Goal: Task Accomplishment & Management: Manage account settings

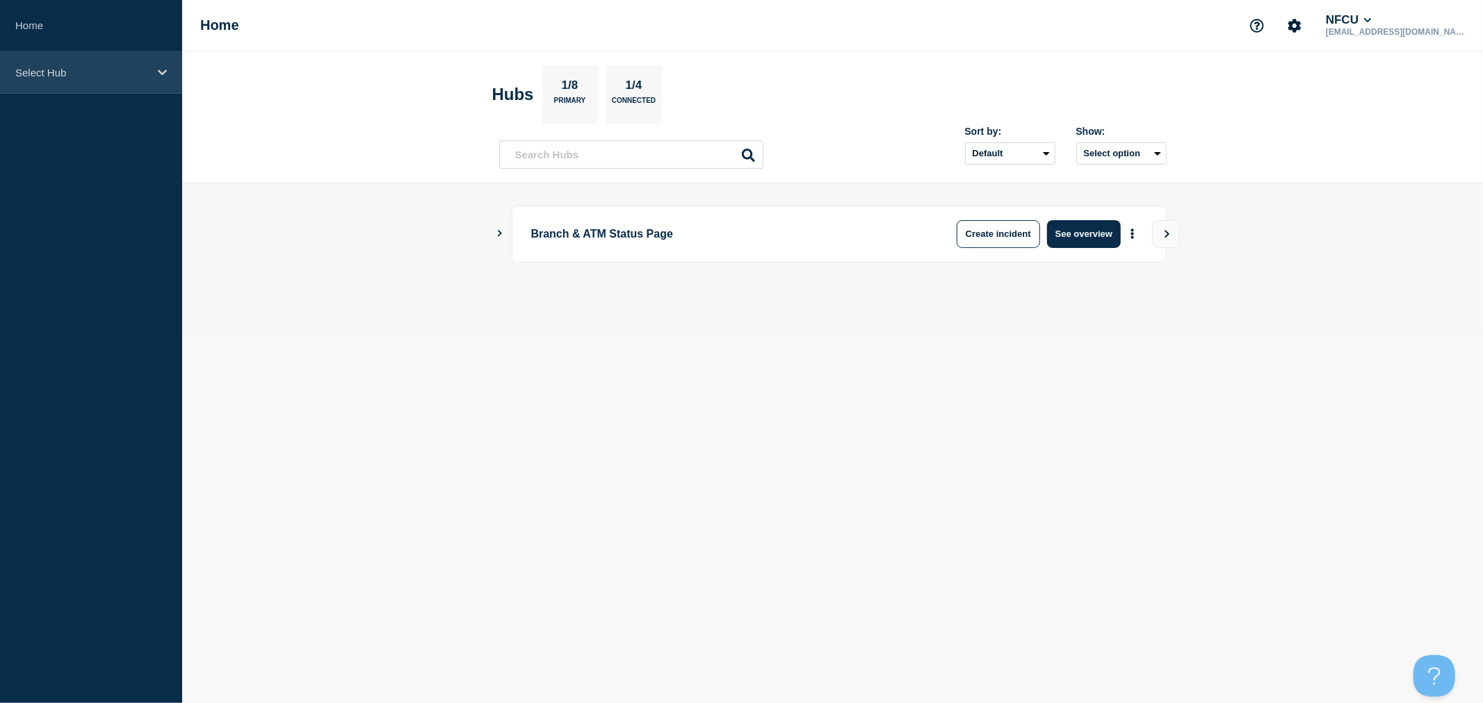
click at [132, 74] on p "Select Hub" at bounding box center [81, 73] width 133 height 12
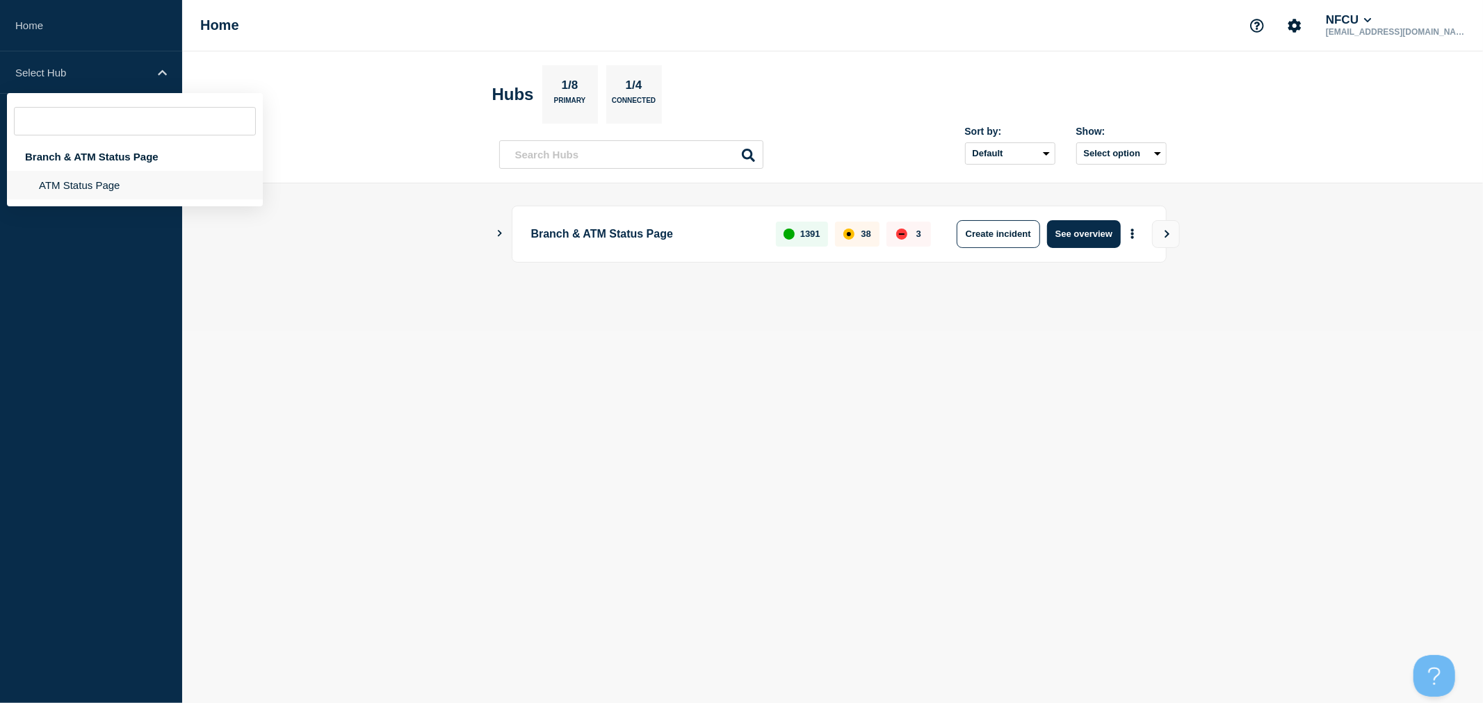
click at [101, 185] on li "ATM Status Page" at bounding box center [135, 185] width 256 height 28
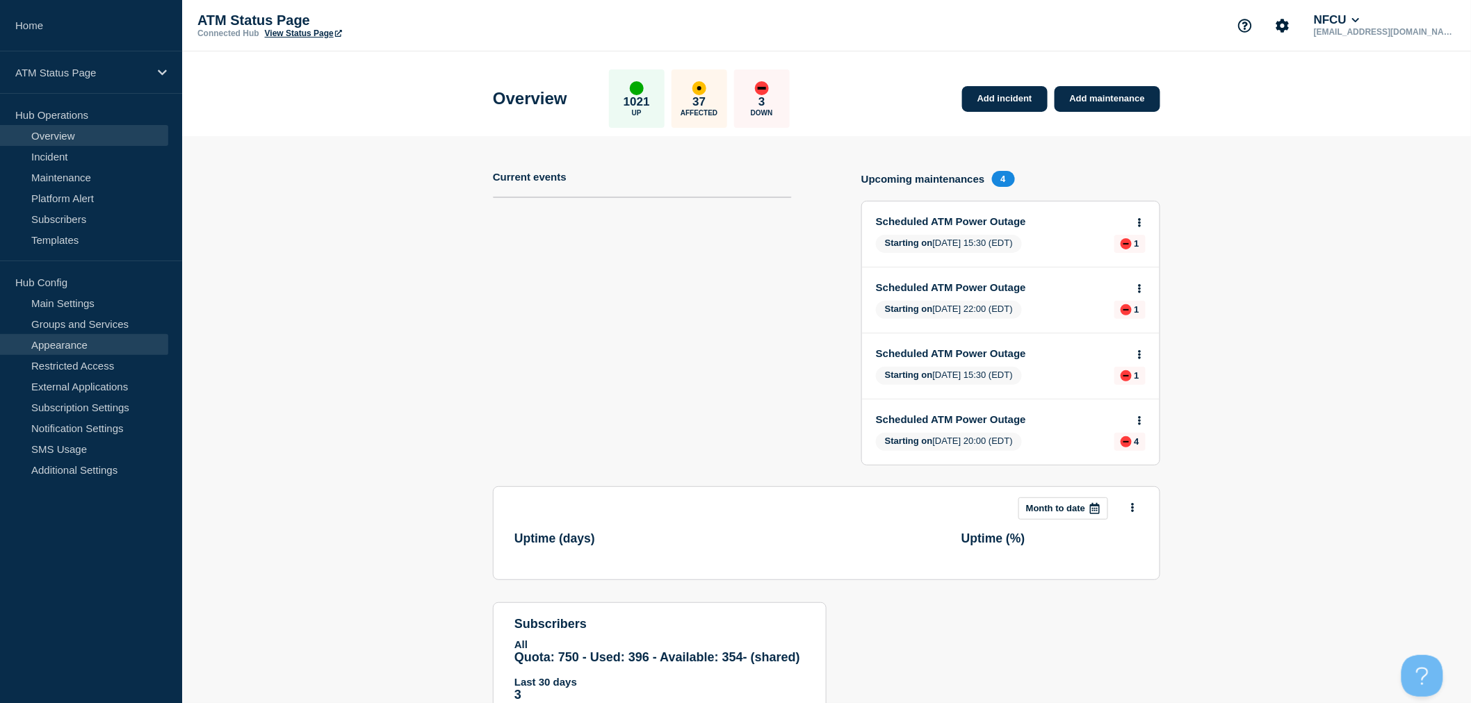
drag, startPoint x: 95, startPoint y: 328, endPoint x: 103, endPoint y: 334, distance: 9.9
click at [95, 328] on link "Groups and Services" at bounding box center [84, 323] width 168 height 21
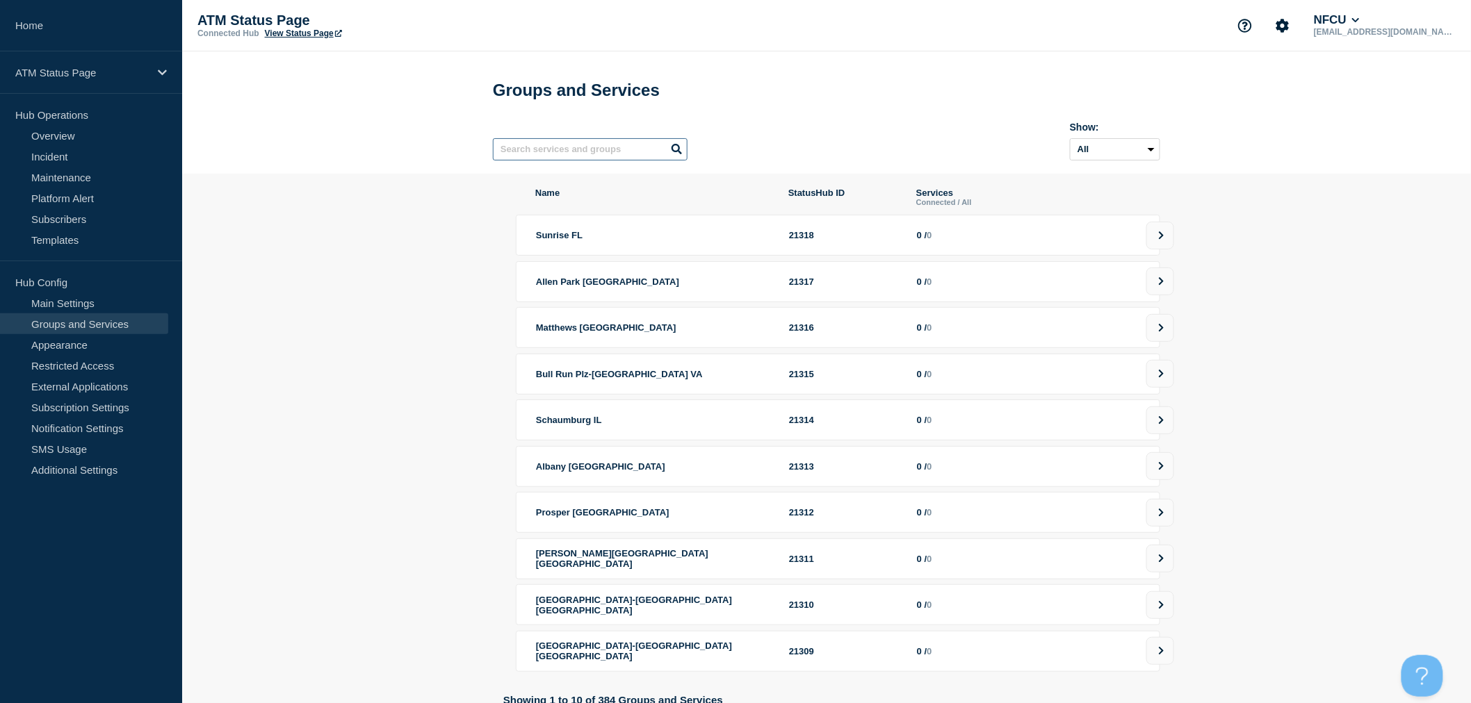
click at [628, 144] on input "text" at bounding box center [590, 149] width 195 height 22
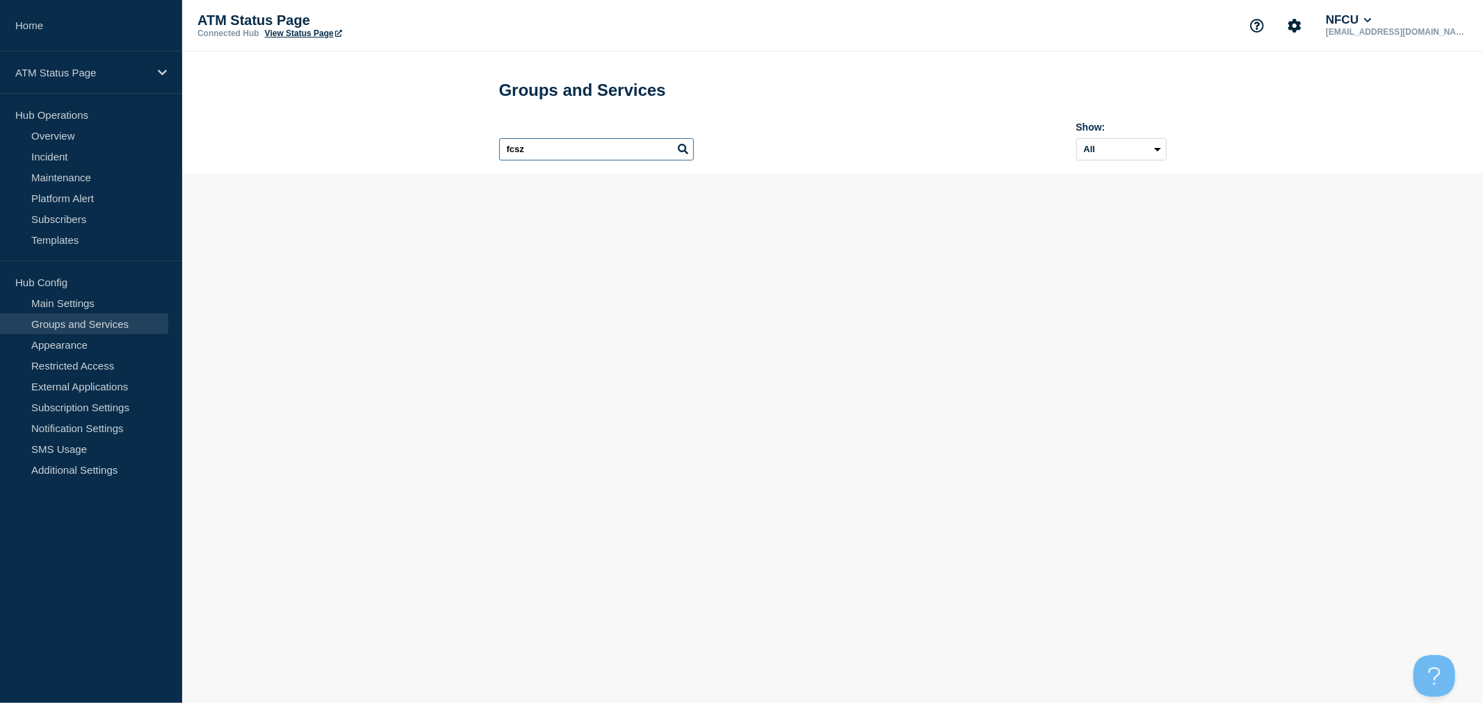
type input "fcsz"
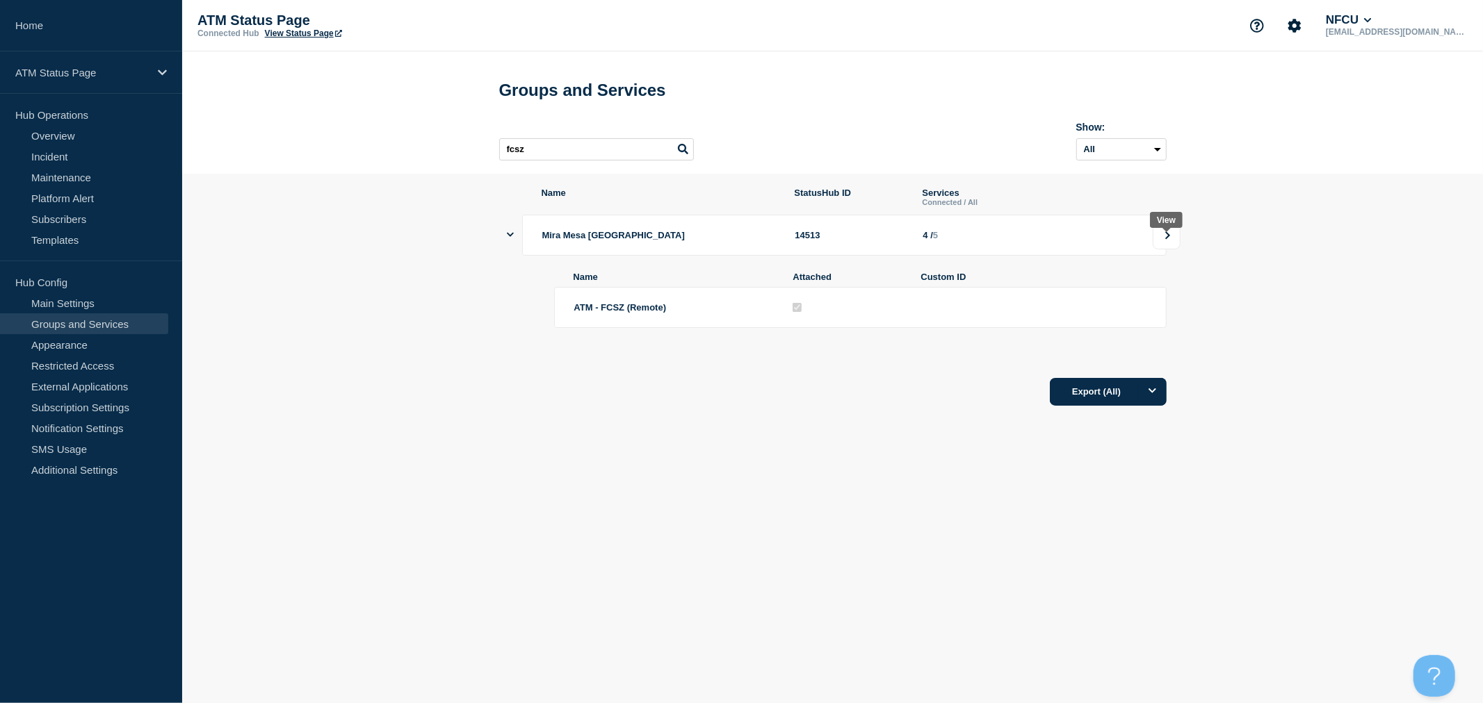
click at [1161, 250] on button at bounding box center [1166, 236] width 28 height 28
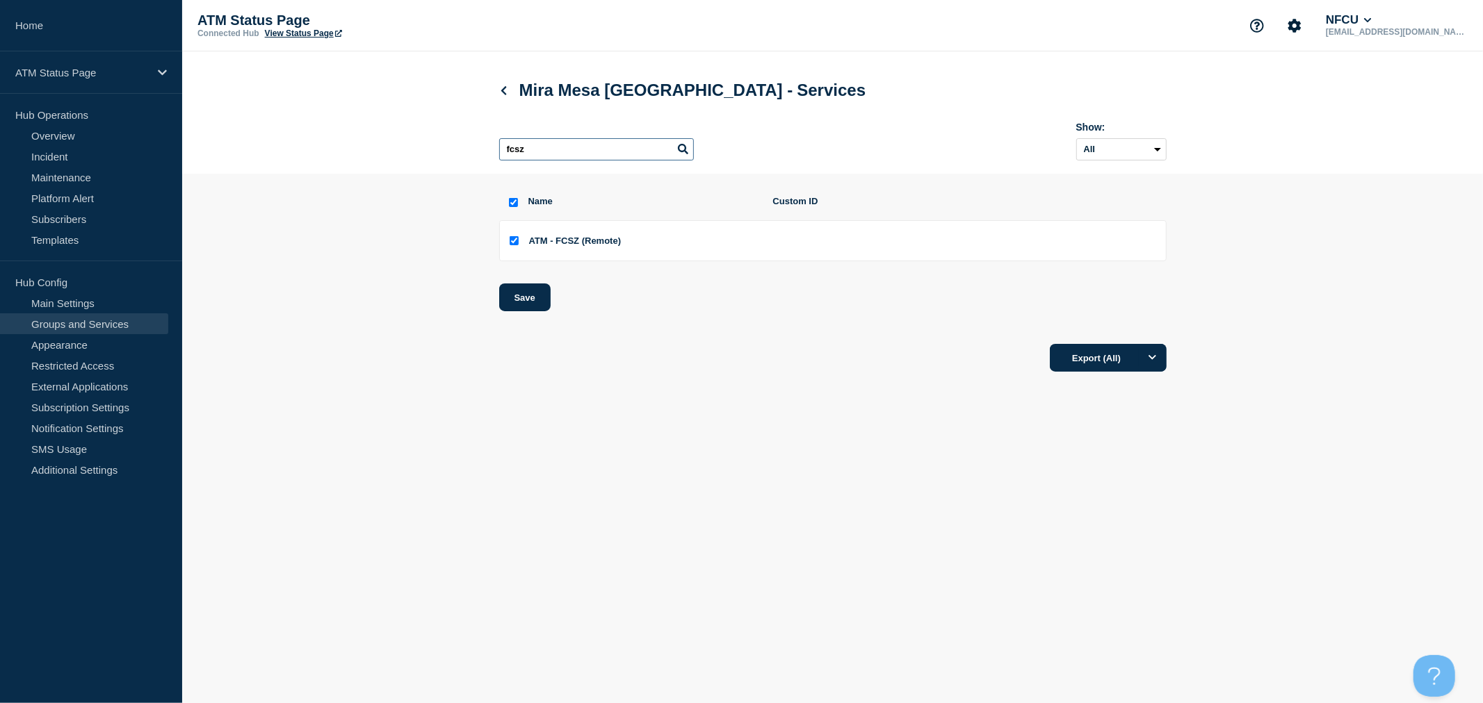
drag, startPoint x: 589, startPoint y: 157, endPoint x: 471, endPoint y: 147, distance: 119.3
click at [471, 147] on header "Mira Mesa CA - Services fcsz Show: All Archived Non-archived" at bounding box center [832, 112] width 1301 height 122
checkbox input "false"
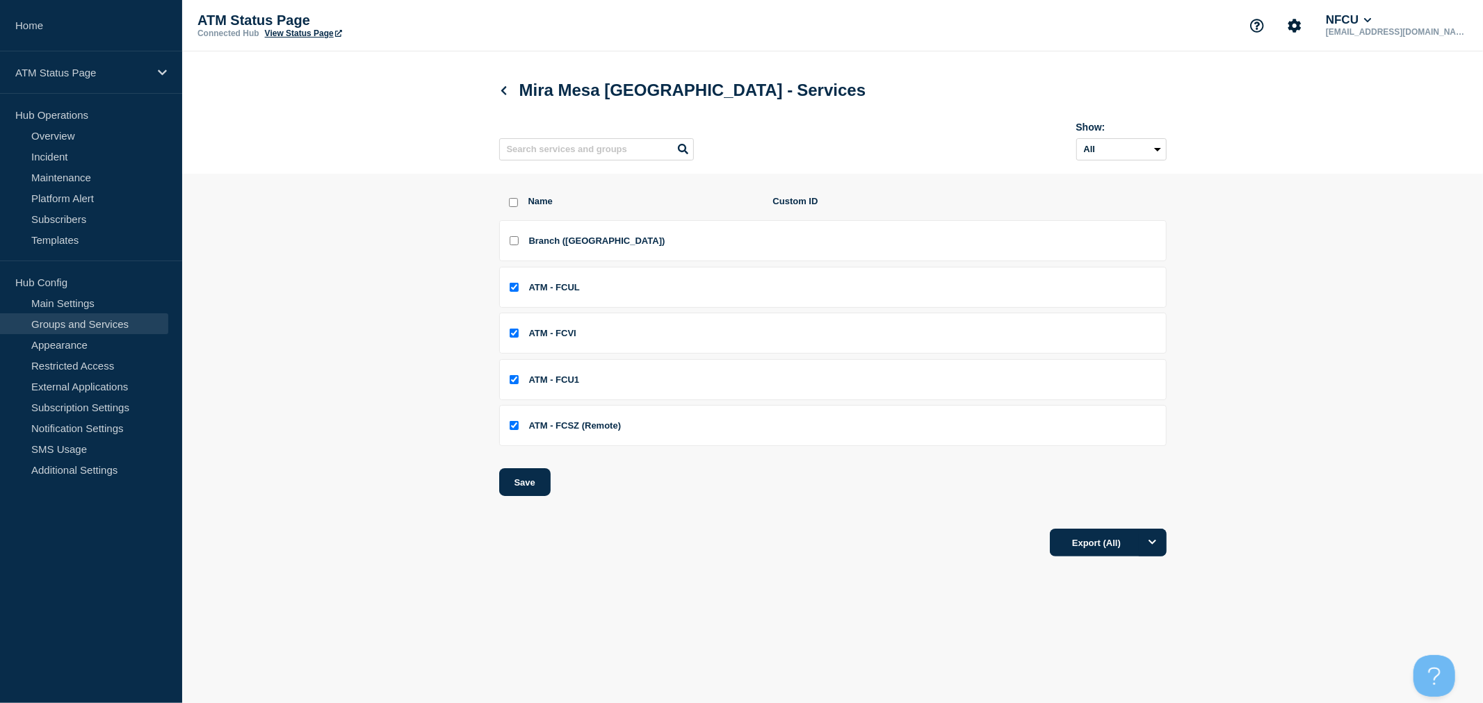
click at [510, 430] on input "ATM - FCSZ (Remote) checkbox" at bounding box center [514, 425] width 9 height 9
checkbox input "false"
click at [529, 484] on button "Save" at bounding box center [524, 483] width 51 height 28
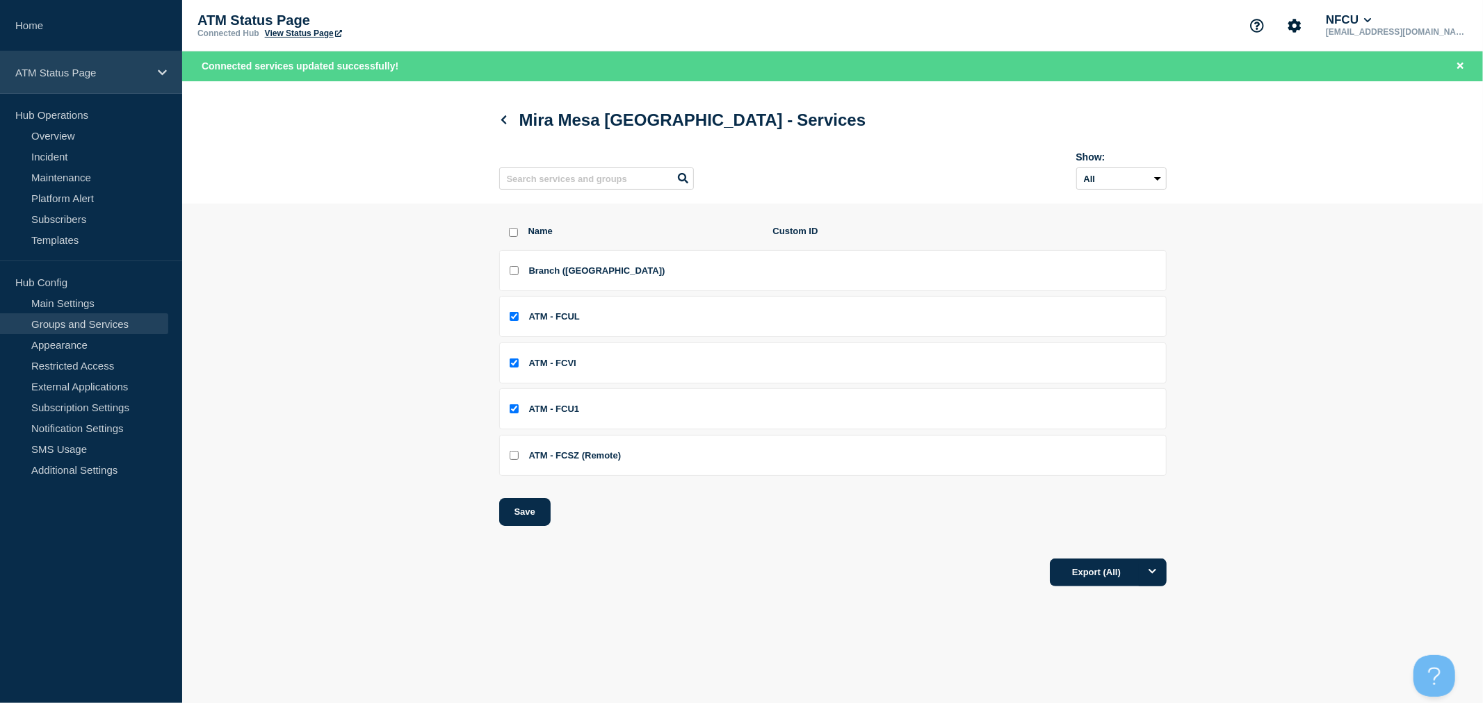
click at [133, 78] on p "ATM Status Page" at bounding box center [81, 73] width 133 height 12
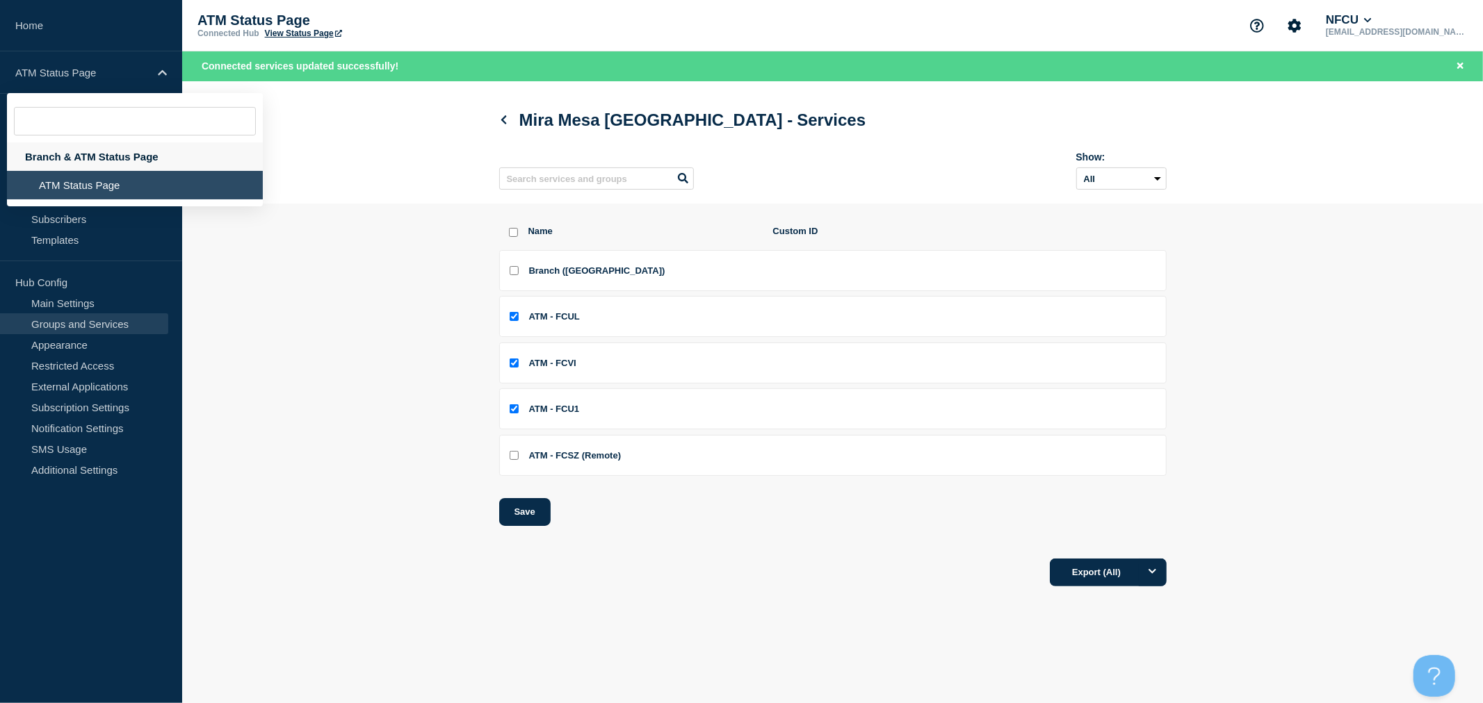
click at [113, 153] on div "Branch & ATM Status Page" at bounding box center [135, 156] width 256 height 28
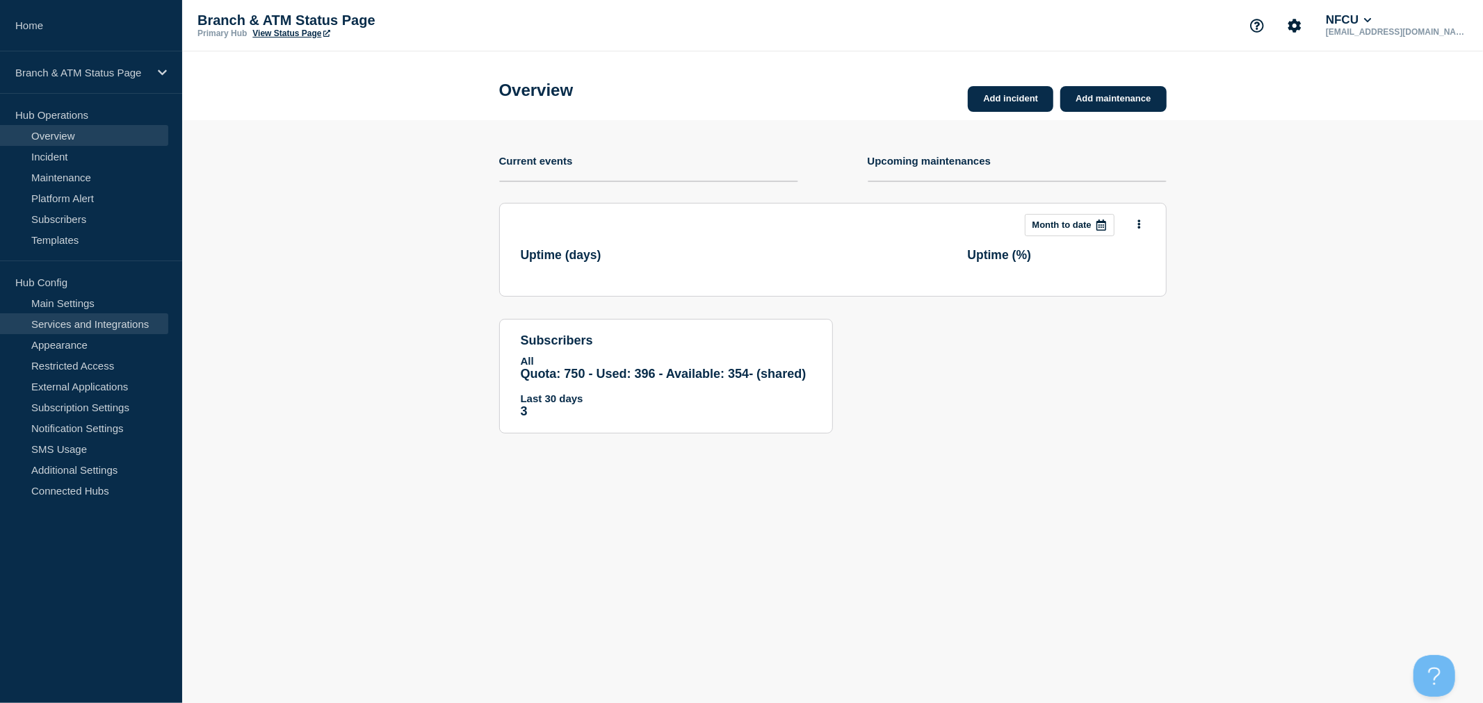
click at [104, 327] on link "Services and Integrations" at bounding box center [84, 323] width 168 height 21
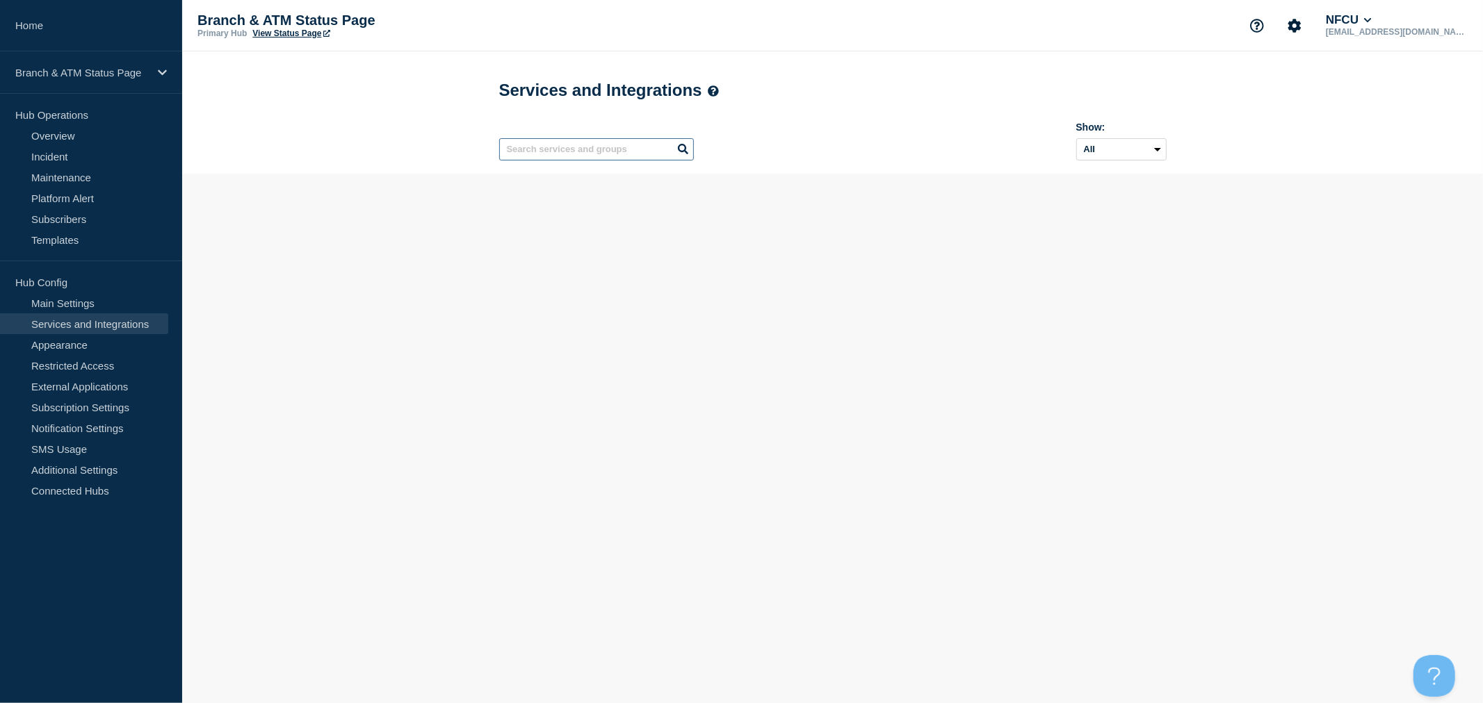
click at [564, 153] on input "text" at bounding box center [596, 149] width 195 height 22
type input "fcsz"
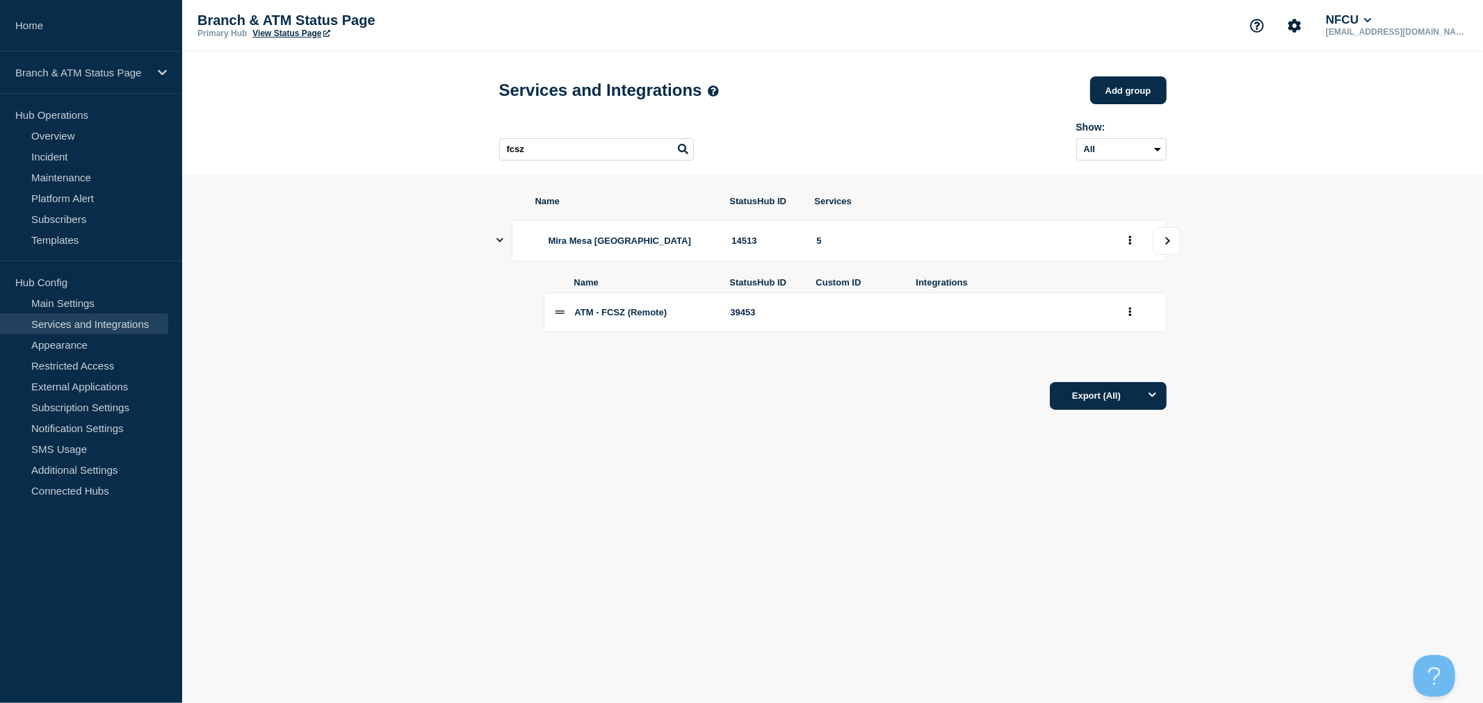
click at [1159, 249] on button "view group" at bounding box center [1166, 241] width 28 height 28
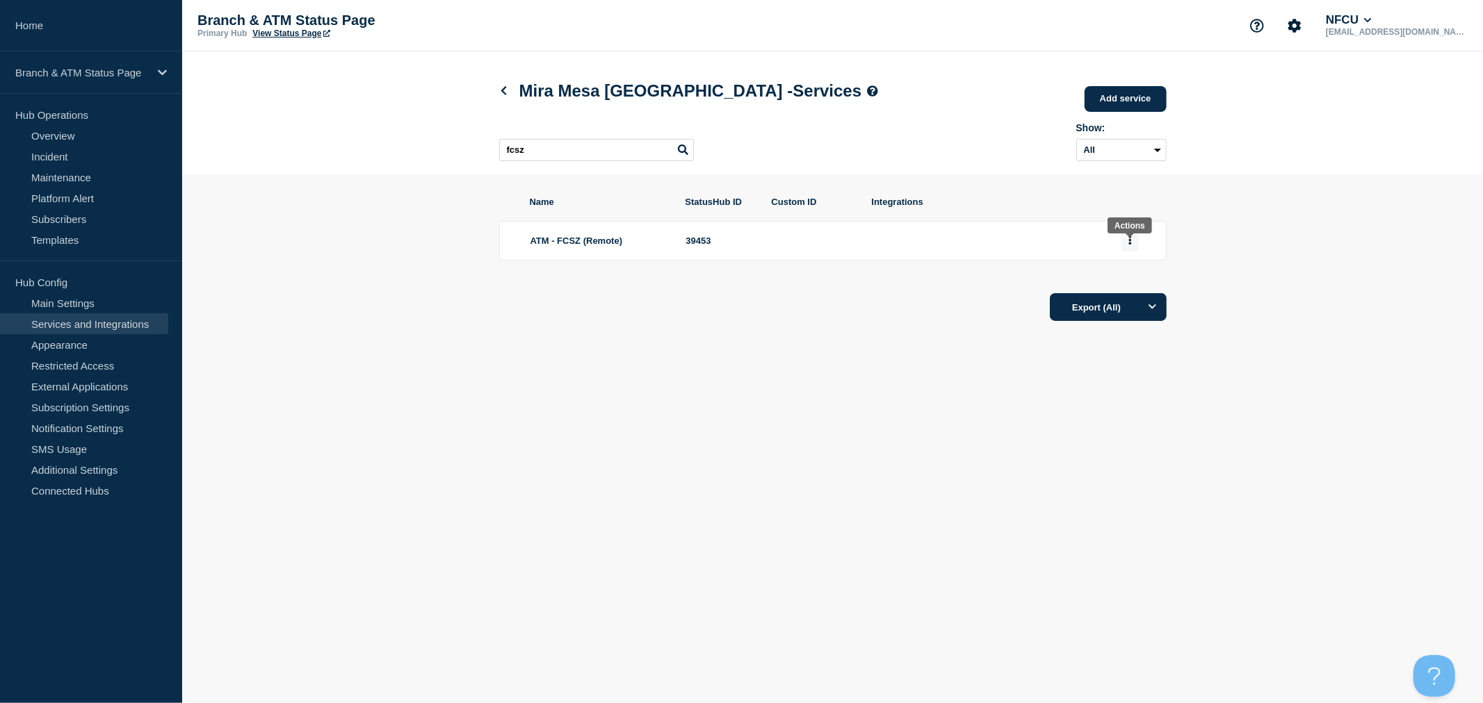
click at [1129, 245] on icon "group actions" at bounding box center [1129, 240] width 3 height 9
click at [1142, 296] on button "Delete" at bounding box center [1138, 288] width 70 height 22
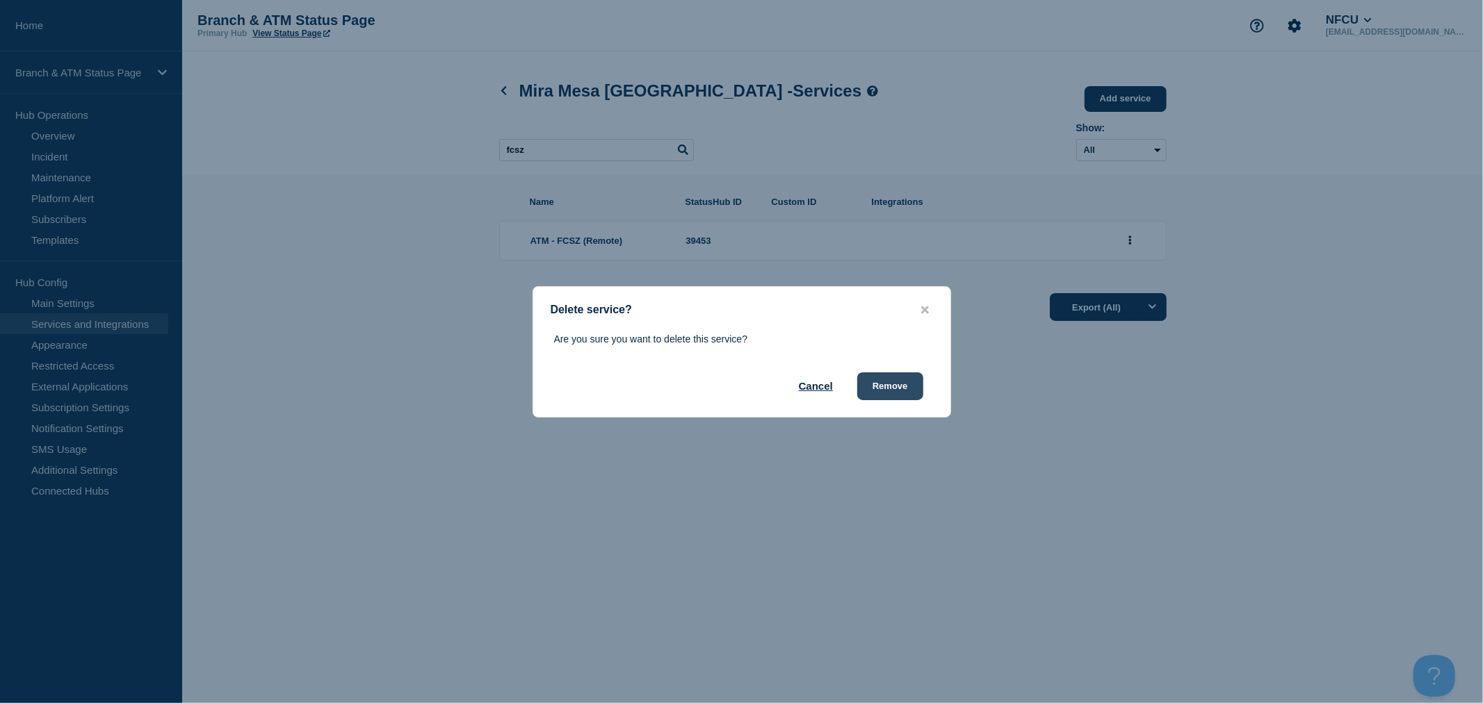
click at [895, 388] on button "Remove" at bounding box center [890, 387] width 66 height 28
